Goal: Transaction & Acquisition: Download file/media

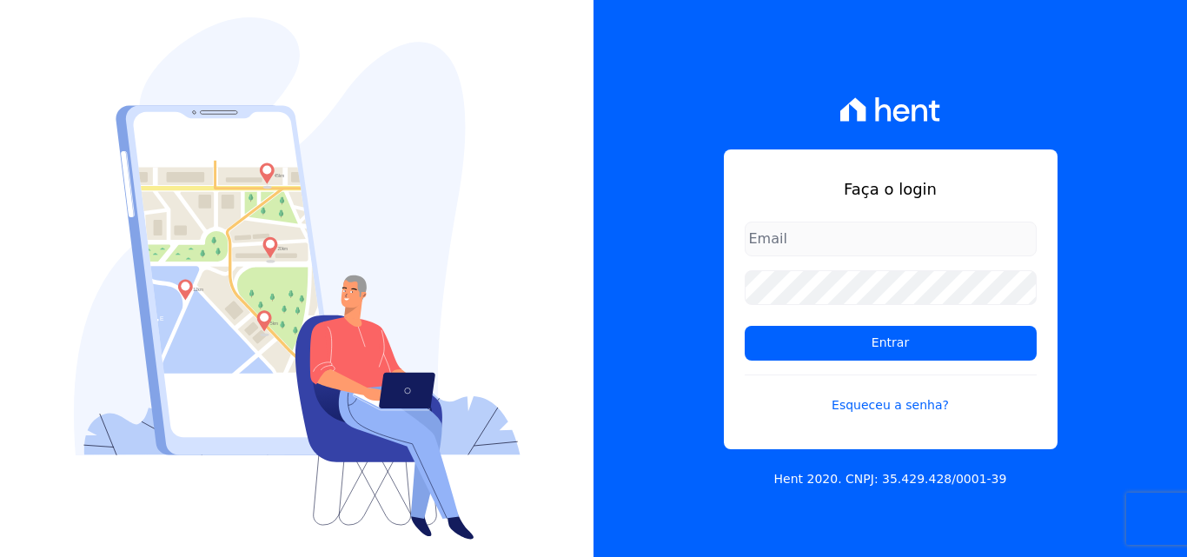
click at [772, 241] on input "email" at bounding box center [891, 239] width 292 height 35
type input "[PERSON_NAME][EMAIL_ADDRESS][PERSON_NAME][DOMAIN_NAME]"
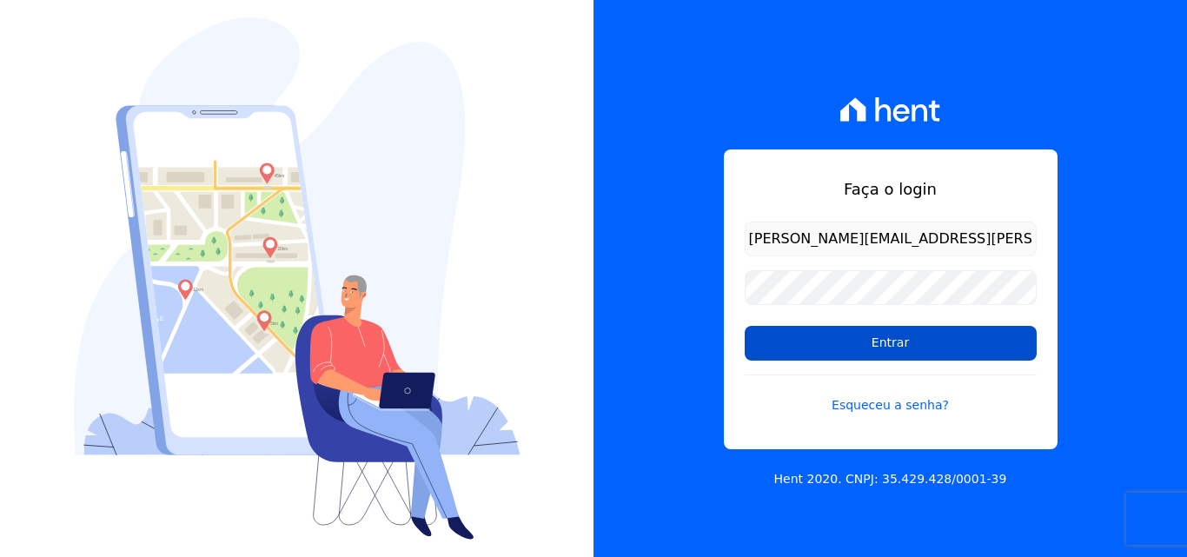
drag, startPoint x: 742, startPoint y: 349, endPoint x: 755, endPoint y: 350, distance: 13.1
click at [742, 349] on div "Faça o login [PERSON_NAME][EMAIL_ADDRESS][PERSON_NAME][DOMAIN_NAME] Entrar Esqu…" at bounding box center [891, 299] width 334 height 300
click at [757, 350] on input "Entrar" at bounding box center [891, 343] width 292 height 35
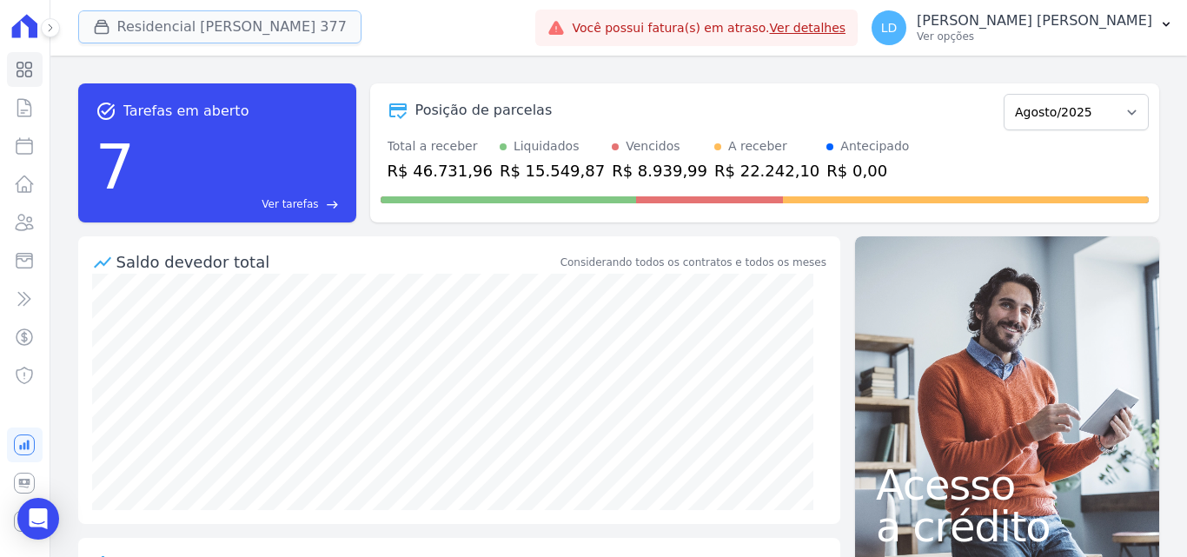
drag, startPoint x: 268, startPoint y: 19, endPoint x: 263, endPoint y: 32, distance: 13.7
click at [267, 18] on button "Residencial [PERSON_NAME] 377" at bounding box center [219, 26] width 283 height 33
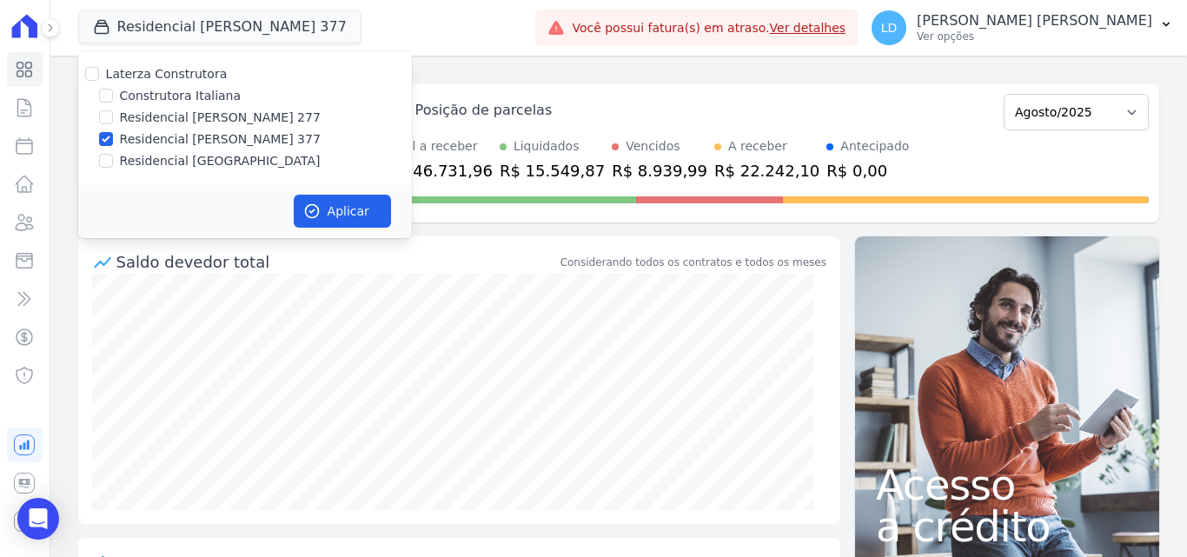
click at [194, 81] on label "Laterza Construtora" at bounding box center [167, 74] width 122 height 14
click at [99, 81] on input "Laterza Construtora" at bounding box center [92, 74] width 14 height 14
checkbox input "true"
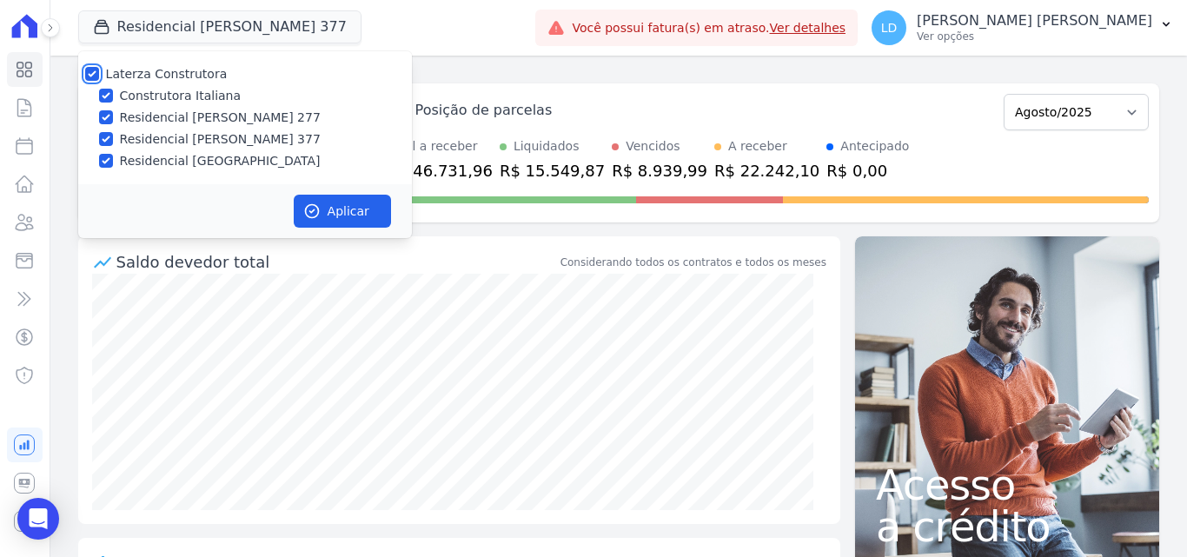
checkbox input "true"
click at [357, 220] on button "Aplicar" at bounding box center [342, 211] width 97 height 33
click at [1088, 24] on p "Lígia Dias Silva" at bounding box center [1034, 20] width 235 height 17
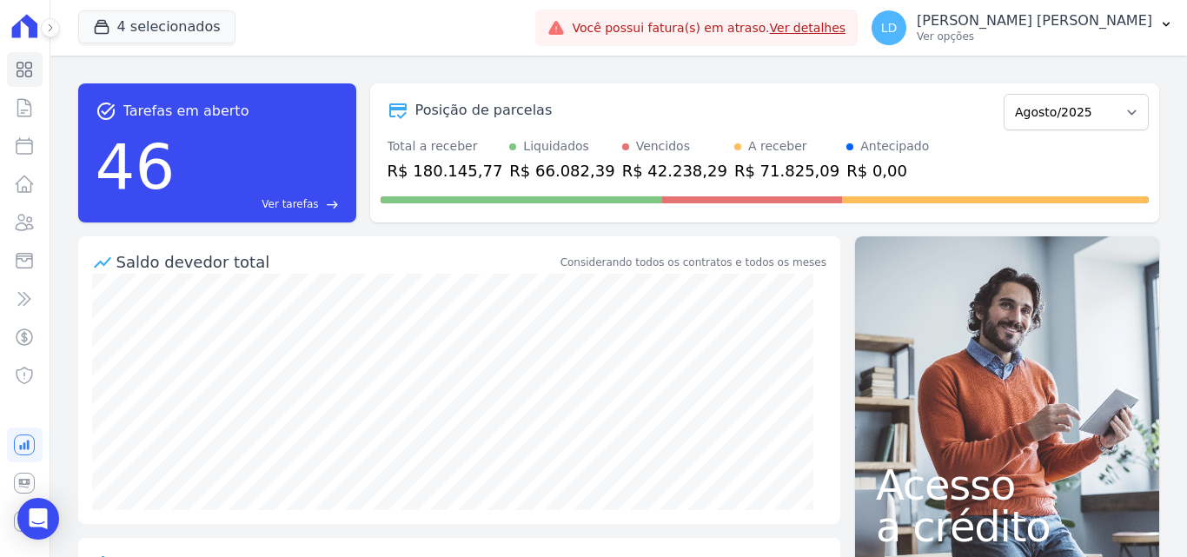
drag, startPoint x: 1071, startPoint y: 164, endPoint x: 1064, endPoint y: 196, distance: 32.9
click at [1064, 196] on div at bounding box center [765, 196] width 768 height 28
click at [1083, 16] on p "Lígia Dias Silva" at bounding box center [1034, 20] width 235 height 17
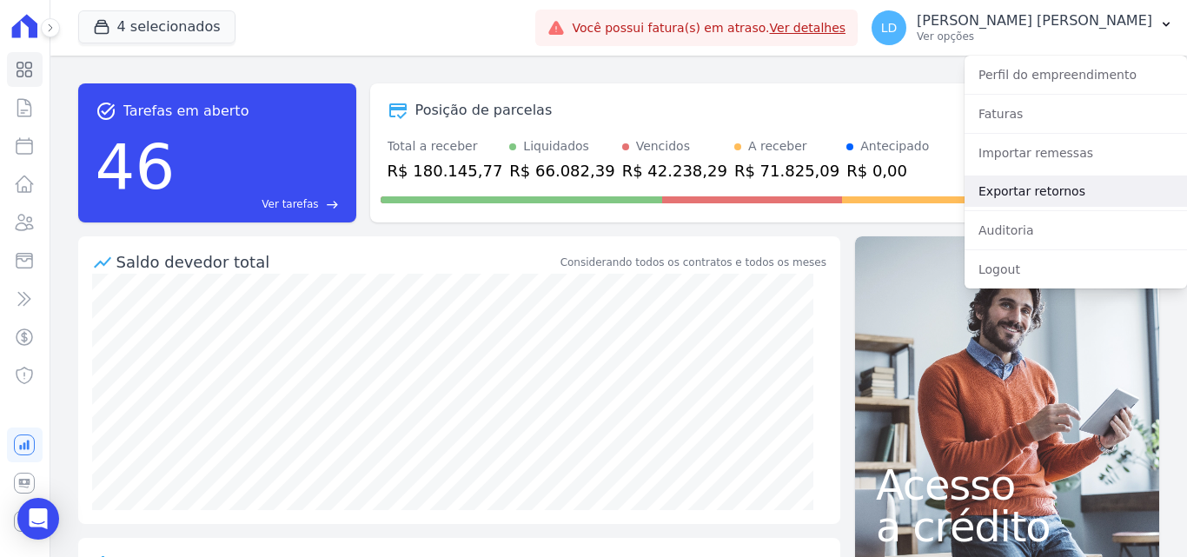
click at [1049, 179] on link "Exportar retornos" at bounding box center [1075, 191] width 222 height 31
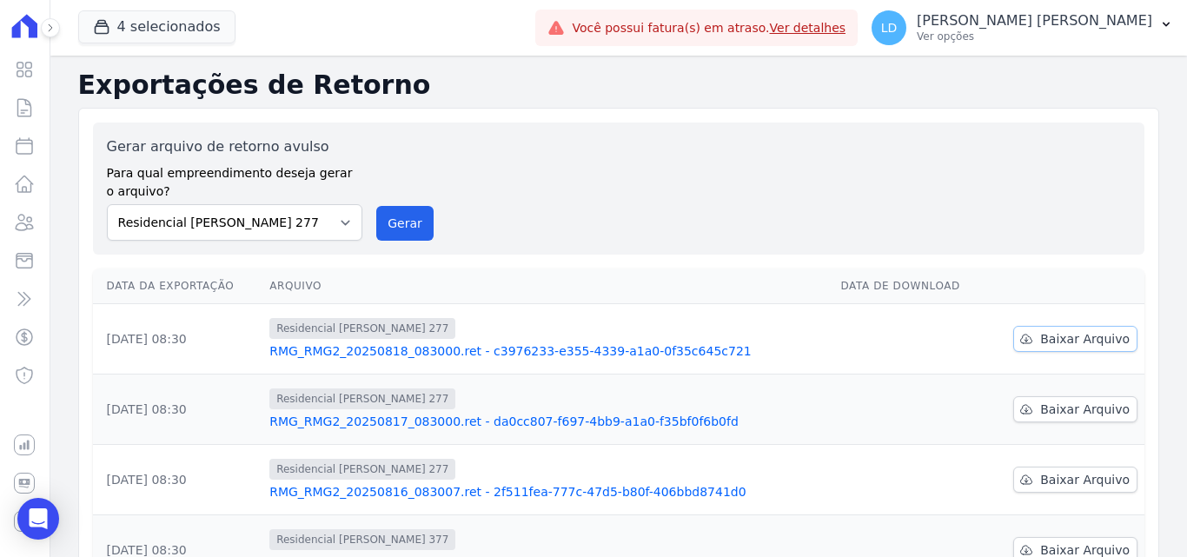
click at [1061, 348] on link "Baixar Arquivo" at bounding box center [1075, 339] width 124 height 26
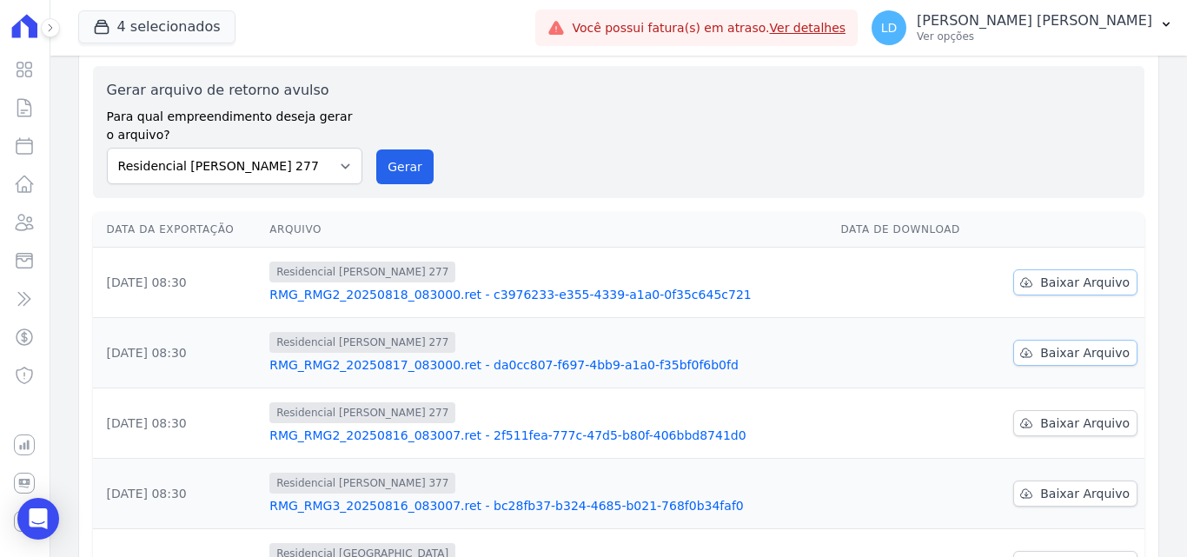
scroll to position [87, 0]
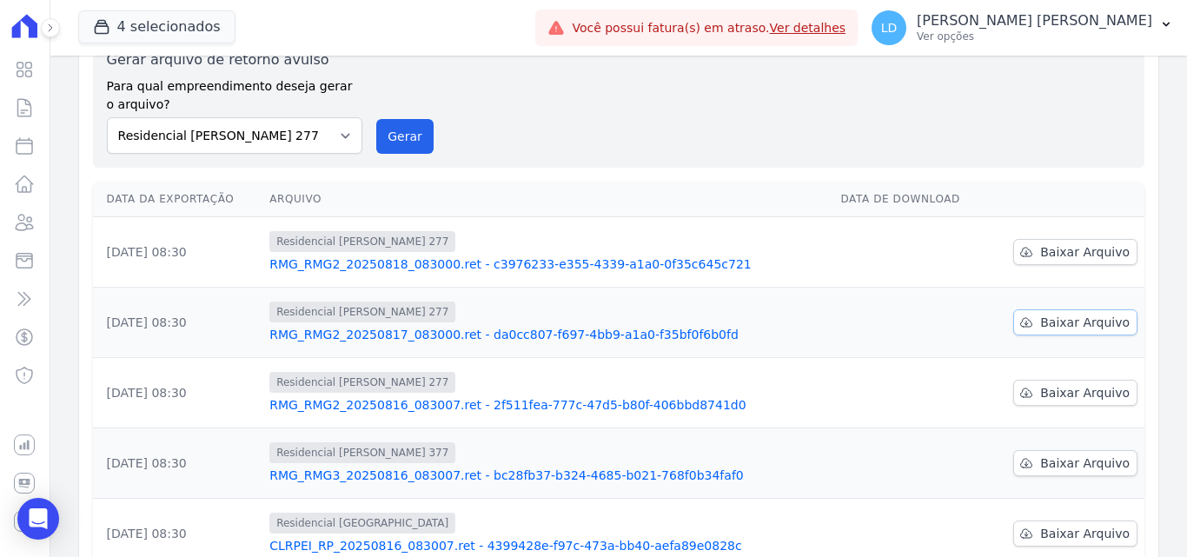
click at [1045, 319] on span "Baixar Arquivo" at bounding box center [1084, 322] width 89 height 17
click at [1061, 395] on span "Baixar Arquivo" at bounding box center [1084, 392] width 89 height 17
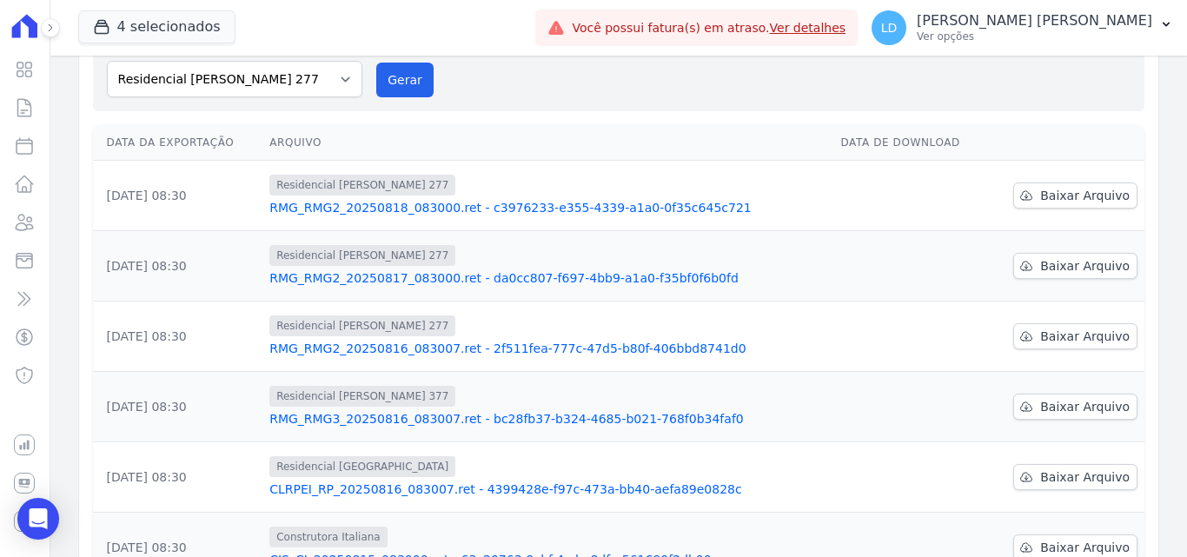
scroll to position [174, 0]
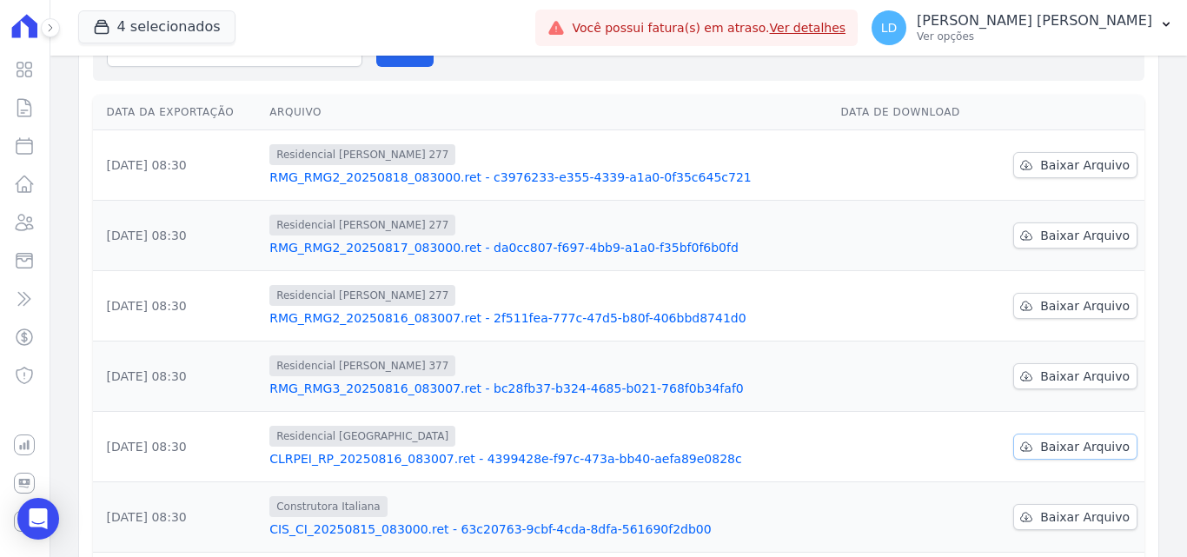
click at [1040, 453] on span "Baixar Arquivo" at bounding box center [1084, 446] width 89 height 17
click at [1105, 36] on p "Ver opções" at bounding box center [1034, 37] width 235 height 14
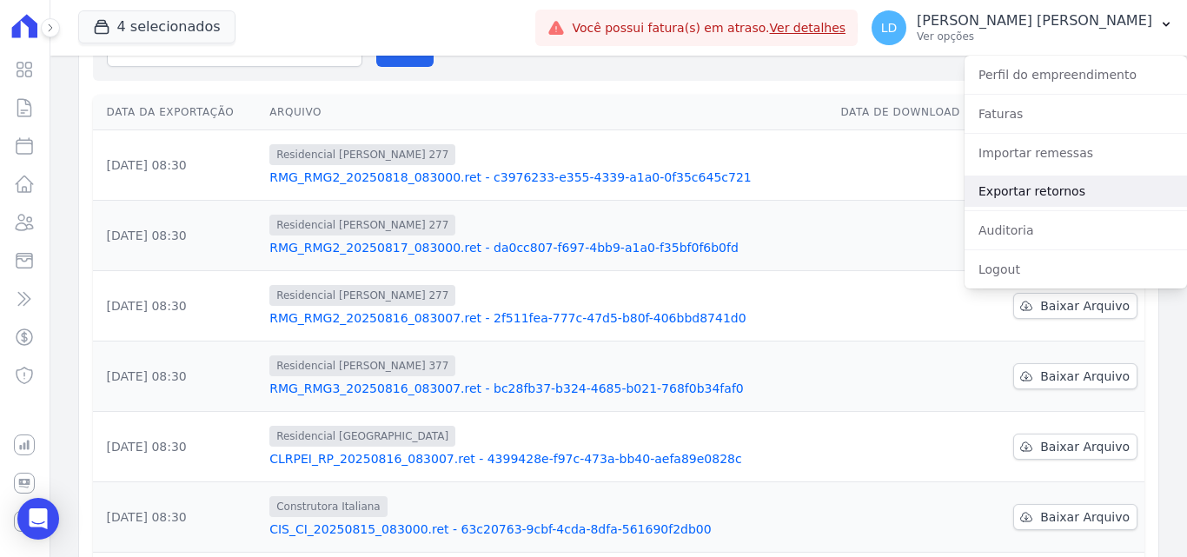
click at [1042, 188] on link "Exportar retornos" at bounding box center [1075, 191] width 222 height 31
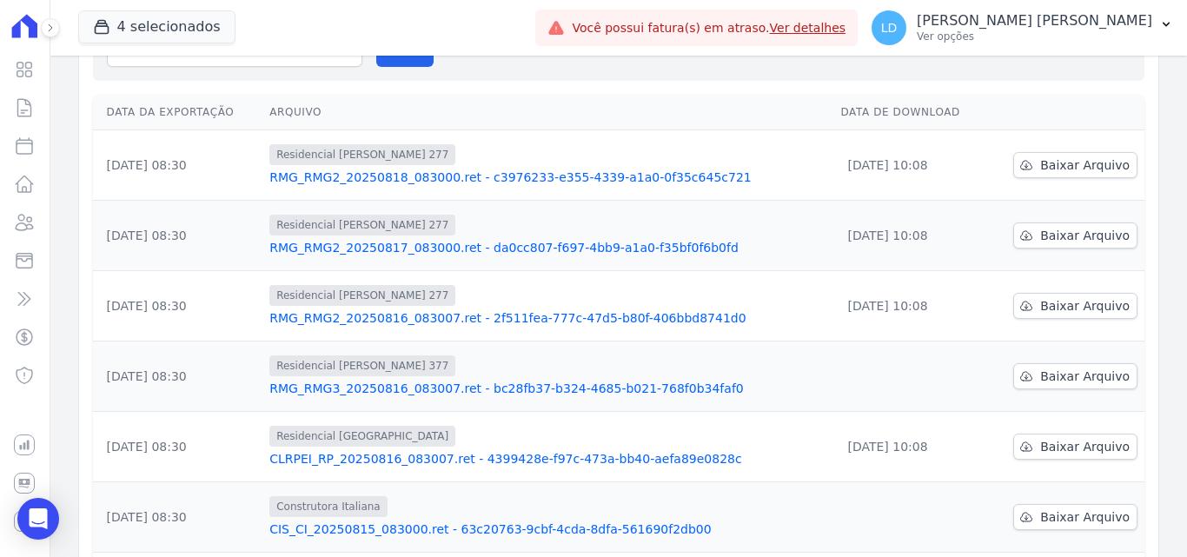
scroll to position [348, 0]
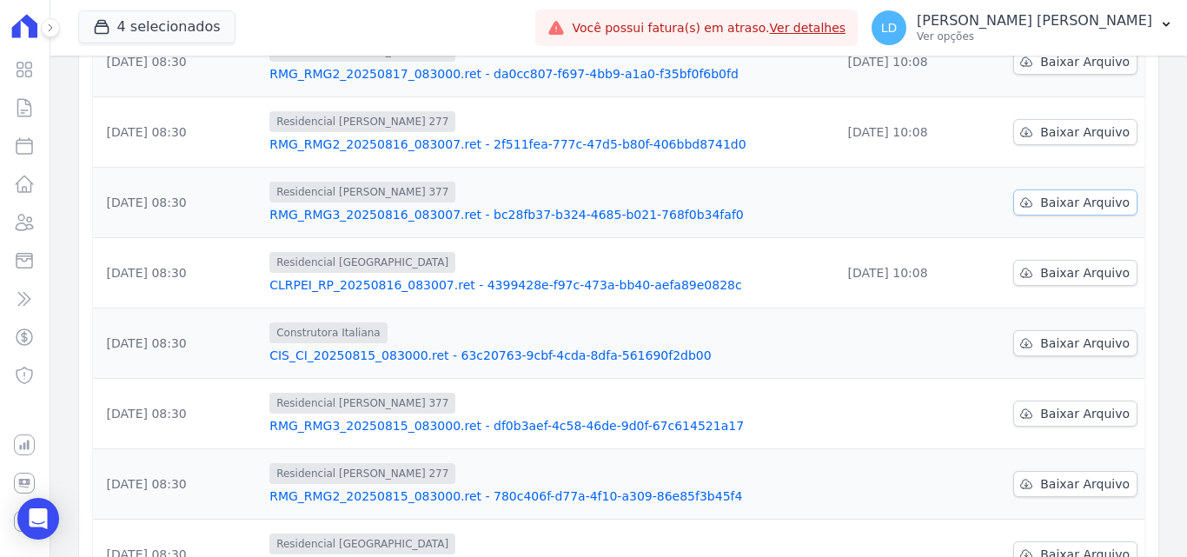
click at [1082, 199] on span "Baixar Arquivo" at bounding box center [1084, 202] width 89 height 17
click at [1083, 354] on link "Baixar Arquivo" at bounding box center [1075, 343] width 124 height 26
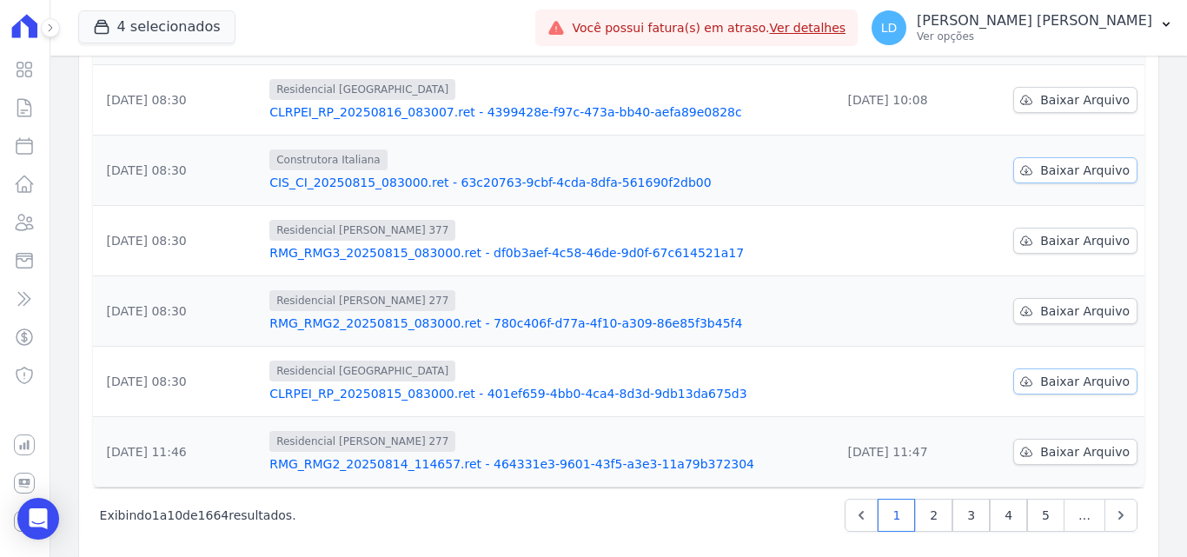
scroll to position [521, 0]
click at [1063, 389] on link "Baixar Arquivo" at bounding box center [1075, 381] width 124 height 26
click at [1105, 22] on p "Lígia Dias Silva" at bounding box center [1034, 20] width 235 height 17
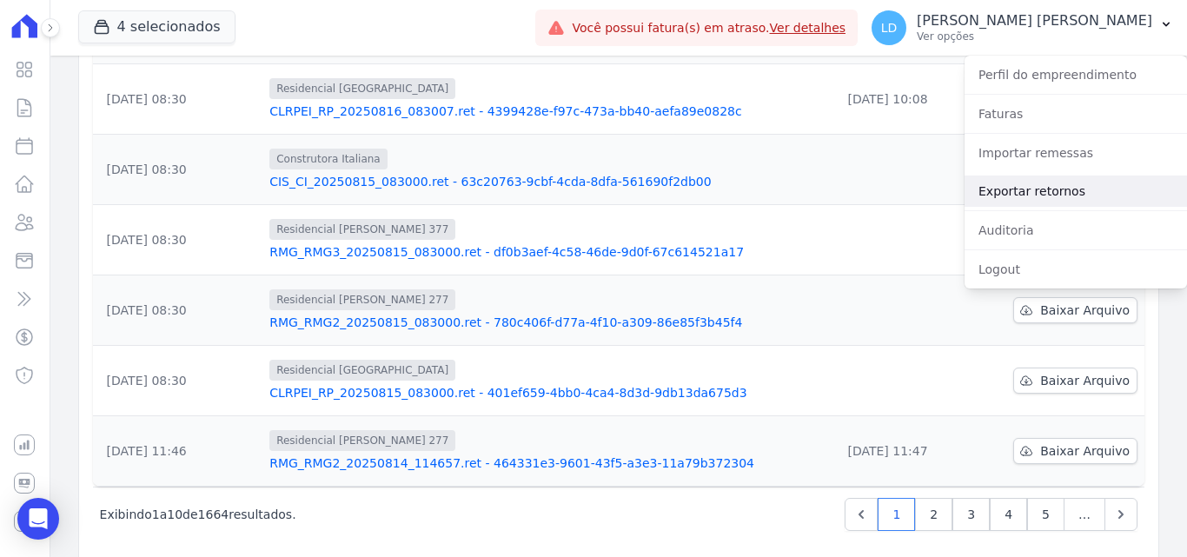
click at [1022, 188] on link "Exportar retornos" at bounding box center [1075, 191] width 222 height 31
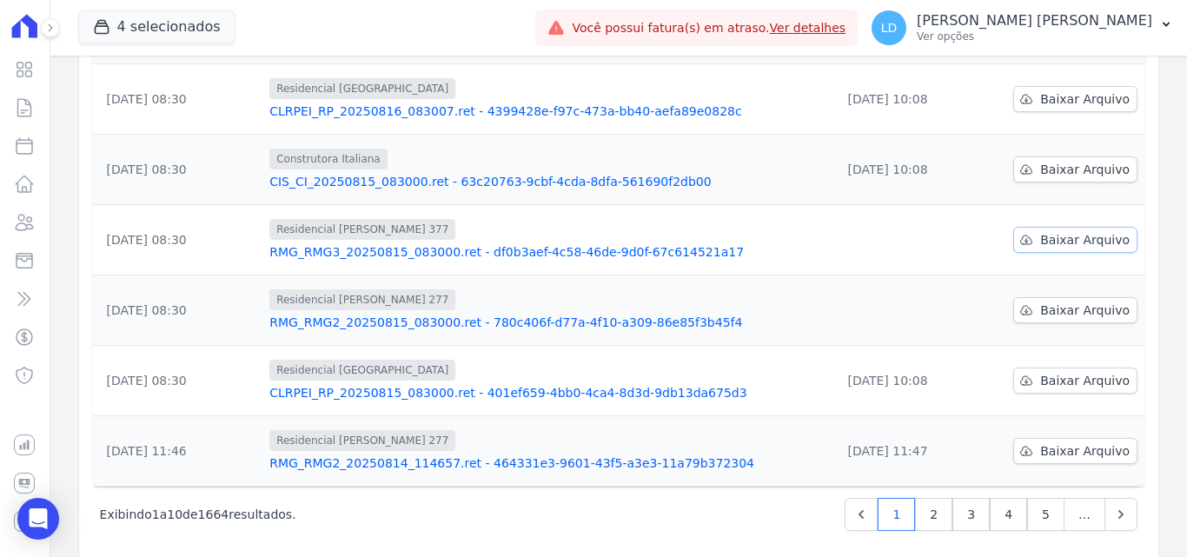
click at [1080, 238] on span "Baixar Arquivo" at bounding box center [1084, 239] width 89 height 17
click at [1043, 315] on span "Baixar Arquivo" at bounding box center [1084, 309] width 89 height 17
click at [1114, 39] on p "Ver opções" at bounding box center [1034, 37] width 235 height 14
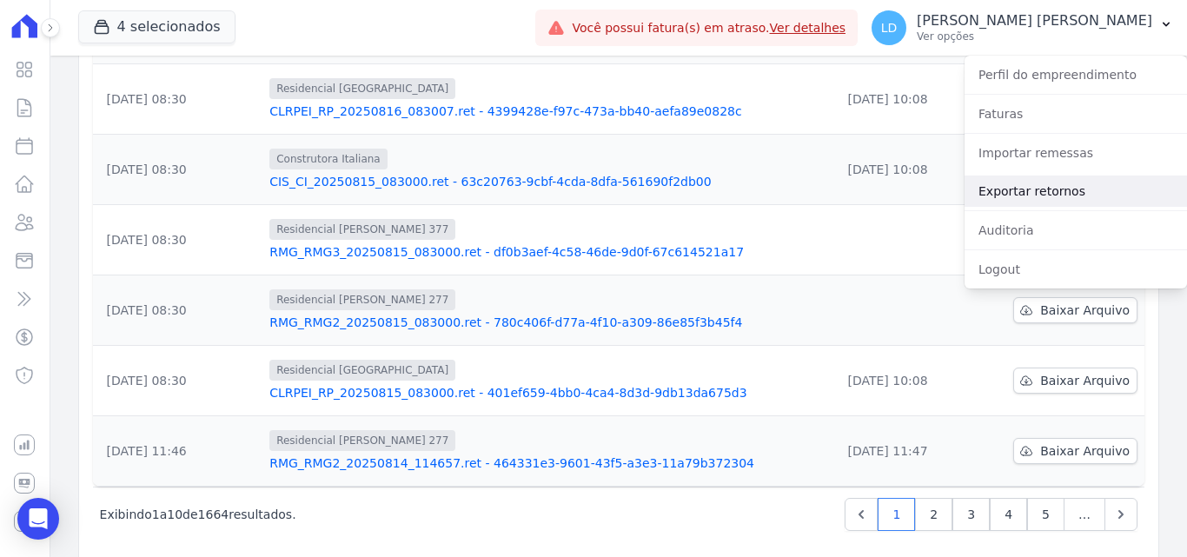
click at [1057, 195] on link "Exportar retornos" at bounding box center [1075, 191] width 222 height 31
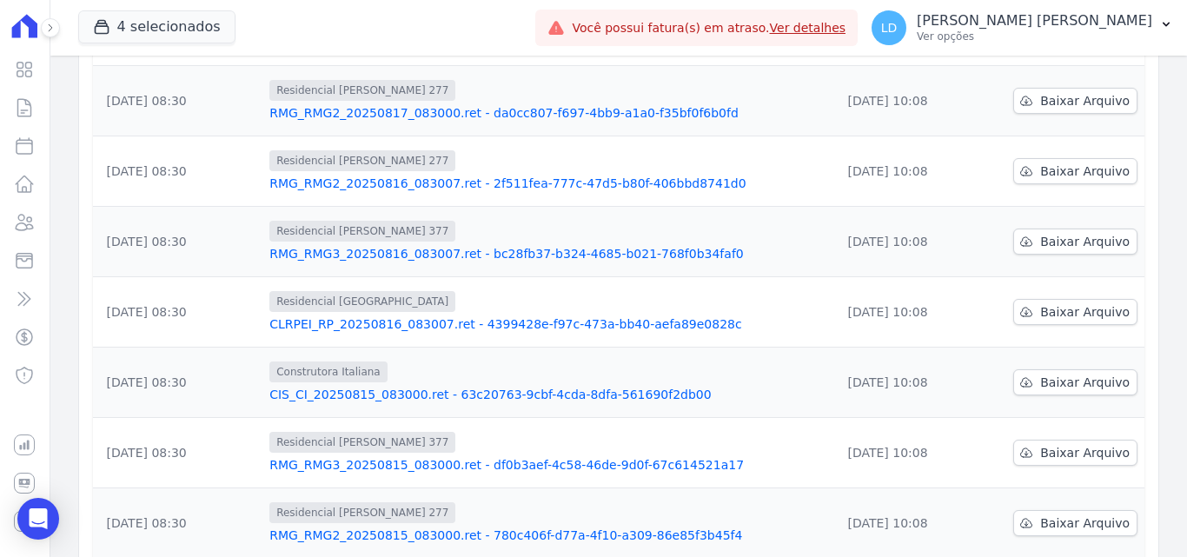
scroll to position [0, 0]
